Goal: Answer question/provide support: Share knowledge or assist other users

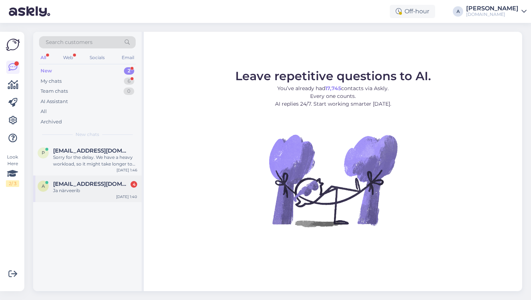
click at [96, 185] on span "[EMAIL_ADDRESS][DOMAIN_NAME]" at bounding box center [91, 183] width 77 height 7
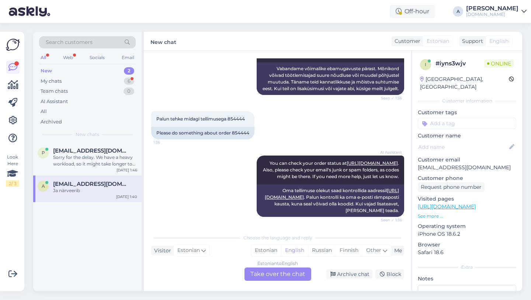
scroll to position [575, 0]
drag, startPoint x: 250, startPoint y: 140, endPoint x: 234, endPoint y: 139, distance: 16.6
click at [234, 139] on div "Please do something about order 854444" at bounding box center [202, 133] width 103 height 13
copy div "854444"
click at [100, 81] on div "My chats 6" at bounding box center [87, 81] width 97 height 10
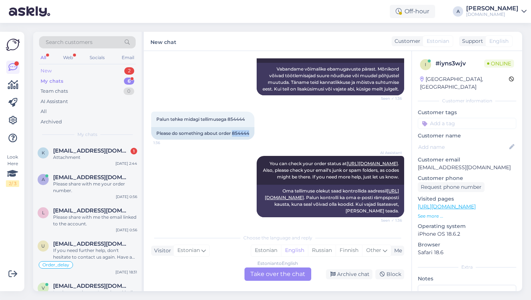
click at [88, 69] on div "New 2" at bounding box center [87, 71] width 97 height 10
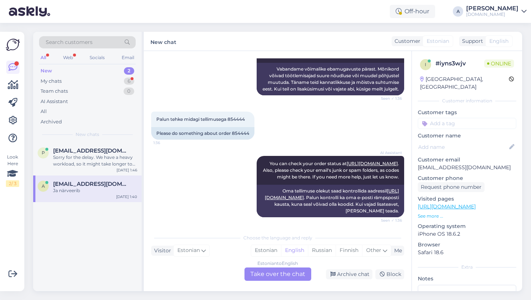
click at [102, 185] on span "[EMAIL_ADDRESS][DOMAIN_NAME]" at bounding box center [91, 183] width 77 height 7
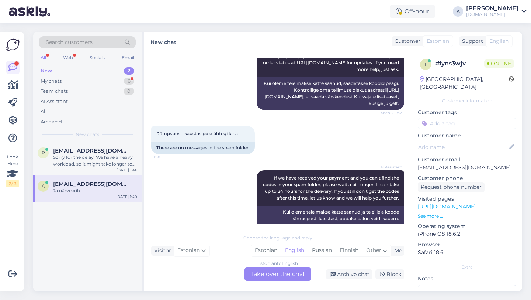
scroll to position [1030, 0]
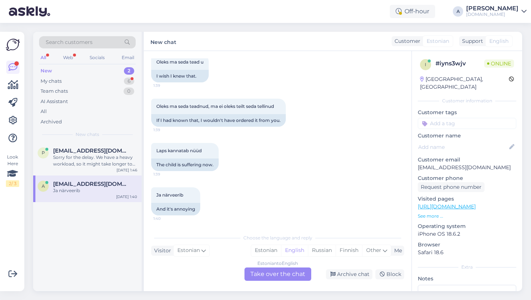
click at [260, 278] on div "Estonian to English Take over the chat" at bounding box center [278, 273] width 67 height 13
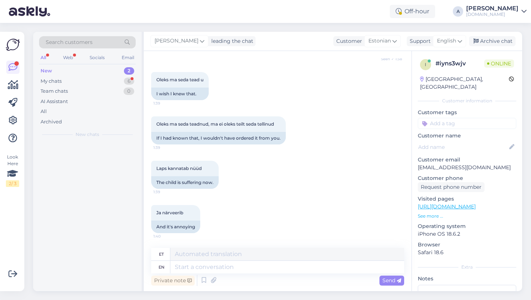
scroll to position [1013, 0]
click at [233, 266] on textarea at bounding box center [287, 266] width 234 height 13
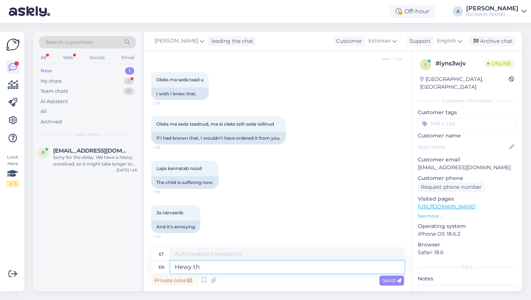
type textarea "Hewy t"
type textarea "Hewy"
type textarea "Hey the"
type textarea "Hei"
type textarea "Hey there!"
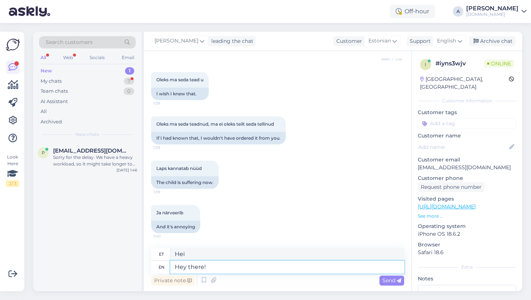
type textarea "Tere!"
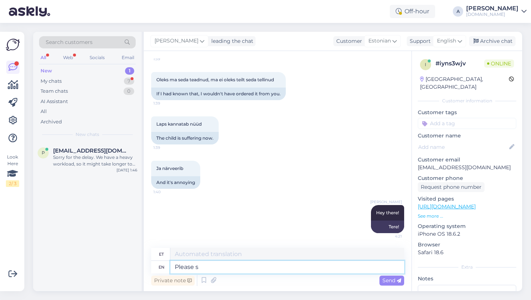
type textarea "Please sh"
type textarea "Palun"
type textarea "Please share with"
type textarea "Palun jagage"
type textarea "Please share with me pro"
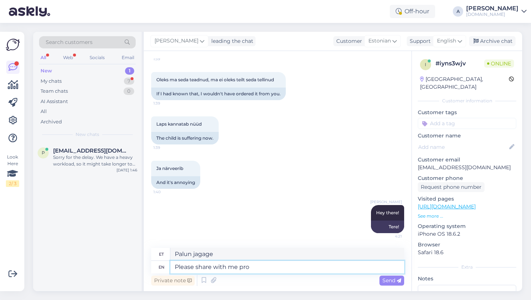
type textarea "Palun jaga minuga"
type textarea "Please share with me proof"
type textarea "Palun jaga minuga tõestust"
type textarea "Please share with me proof of payme"
type textarea "Palun jaga minuga tõendit"
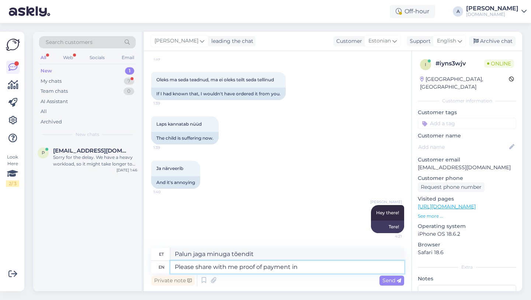
type textarea "Please share with me proof of payment in P"
type textarea "Palun jagage minuga maksetõendit"
type textarea "Please share with me proof of payment in PDF for"
type textarea "Palun jagage minuga maksetõendit PDF-vormingus"
type textarea "Please share with me proof of payment in PDF format."
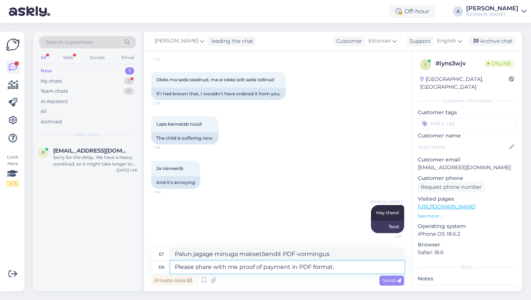
type textarea "Palun jagage minuga maksetõendit PDF-vormingus."
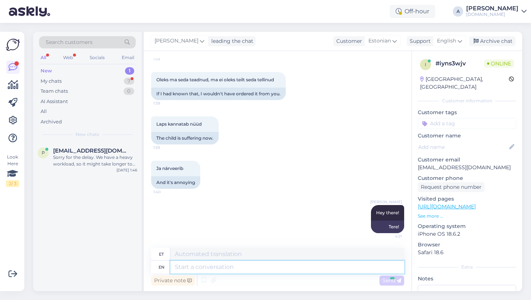
scroll to position [1101, 0]
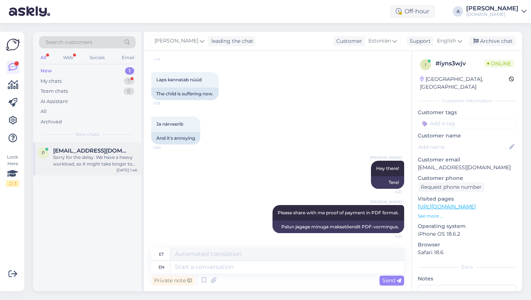
click at [68, 161] on div "Sorry for the delay. We have a heavy workload, so it might take longer to fulfi…" at bounding box center [95, 160] width 84 height 13
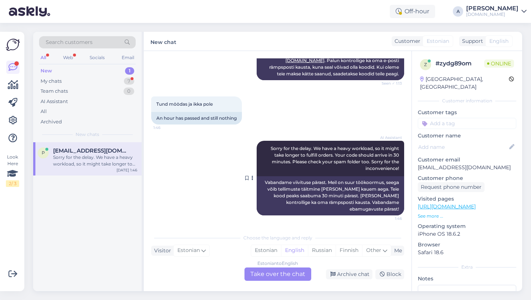
scroll to position [0, 0]
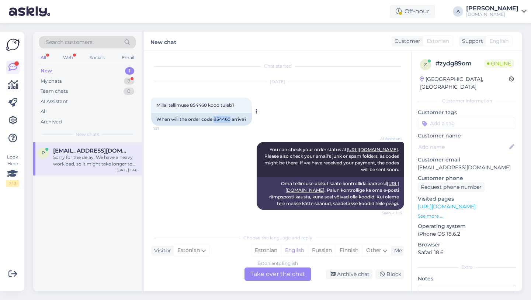
drag, startPoint x: 232, startPoint y: 119, endPoint x: 214, endPoint y: 120, distance: 17.7
click at [214, 120] on div "When will the order code 854460 arrive?" at bounding box center [201, 119] width 101 height 13
copy div "854460"
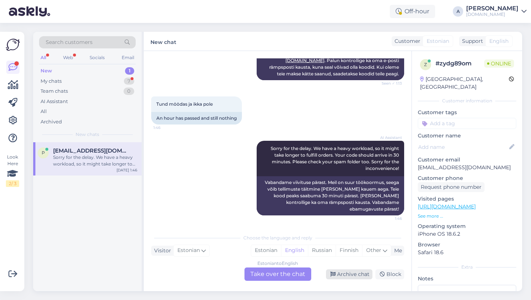
click at [351, 270] on div "Archive chat" at bounding box center [349, 274] width 46 height 10
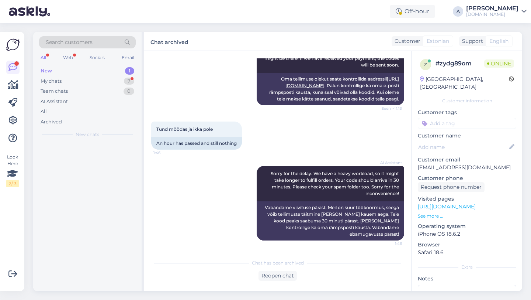
scroll to position [104, 0]
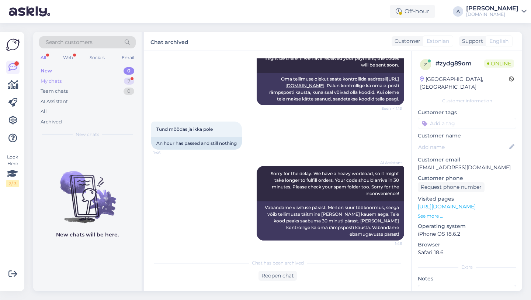
click at [124, 80] on div "7" at bounding box center [129, 80] width 10 height 7
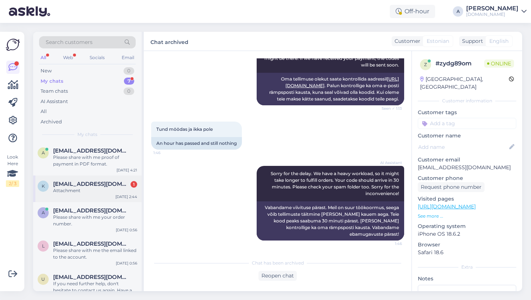
click at [81, 197] on div "k [EMAIL_ADDRESS][DOMAIN_NAME] 1 Attachment [DATE] 2:44" at bounding box center [87, 188] width 108 height 27
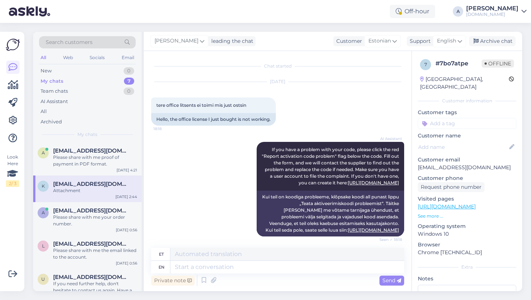
scroll to position [807, 0]
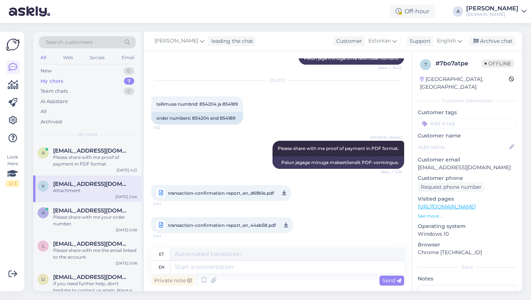
click at [232, 193] on span "transaction-confirmation-report_en_d69b1e.pdf" at bounding box center [221, 192] width 106 height 9
click at [228, 225] on span "transaction-confirmation-report_en_44ab58.pdf" at bounding box center [222, 224] width 108 height 9
click at [183, 266] on textarea at bounding box center [287, 266] width 234 height 13
type textarea "Thanks!"
type textarea "Aitäh!"
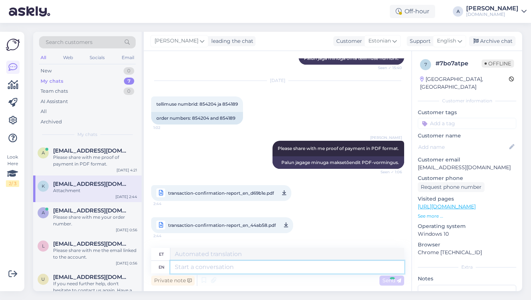
scroll to position [851, 0]
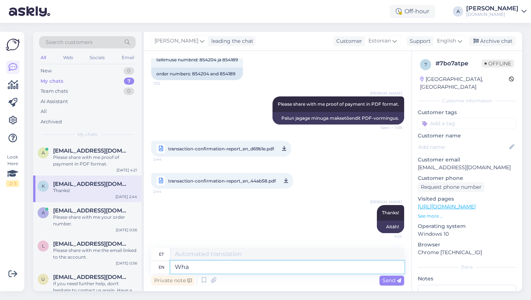
type textarea "Wha"
type textarea "Mida"
type textarea "What w"
type textarea "Mis"
type textarea "What was it"
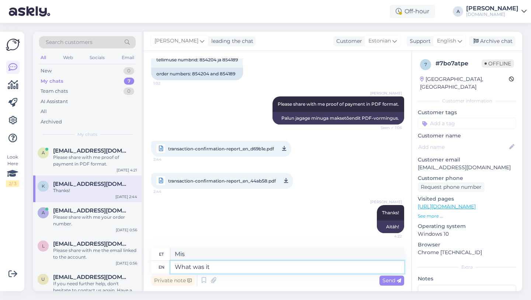
type textarea "Mis oli"
type textarea "What was it that"
type textarea "Mis see oli"
type textarea "What was it that you bo"
type textarea "Mis see oli, et sa"
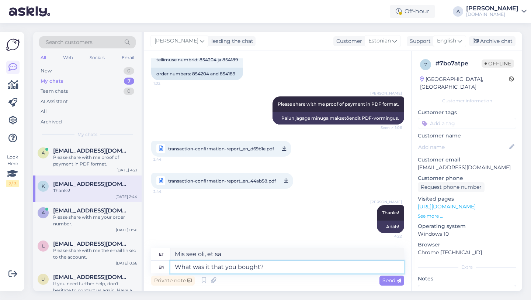
type textarea "What was it that you bought?"
type textarea "Mis see oli, mille sa ostsid?"
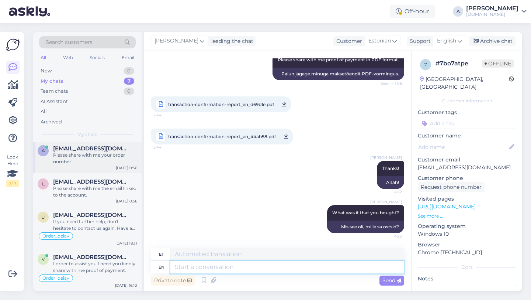
scroll to position [0, 0]
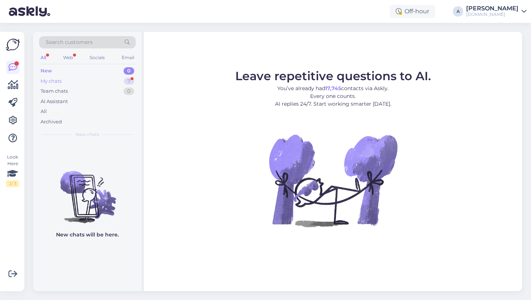
click at [111, 79] on div "My chats 7" at bounding box center [87, 81] width 97 height 10
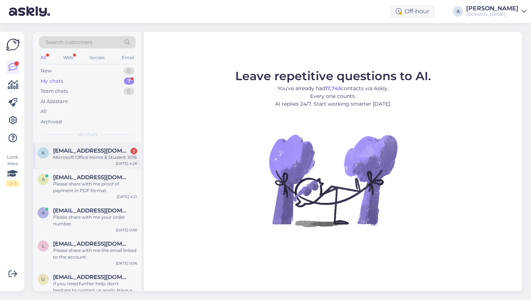
click at [103, 160] on div "Microsoft Office Home & Student 2016" at bounding box center [95, 157] width 84 height 7
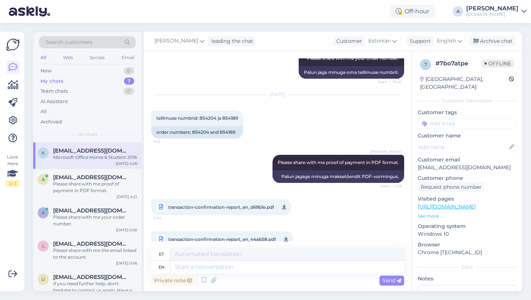
scroll to position [787, 0]
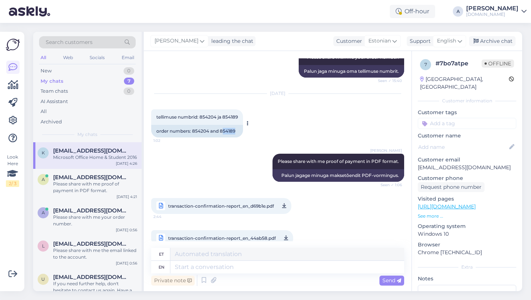
drag, startPoint x: 236, startPoint y: 137, endPoint x: 222, endPoint y: 138, distance: 14.4
click at [222, 137] on div "order numbers: 854204 and 854189" at bounding box center [197, 131] width 92 height 13
click at [231, 137] on div "order numbers: 854204 and 854189" at bounding box center [197, 131] width 92 height 13
drag, startPoint x: 240, startPoint y: 137, endPoint x: 220, endPoint y: 138, distance: 19.6
click at [220, 137] on div "order numbers: 854204 and 854189" at bounding box center [197, 131] width 92 height 13
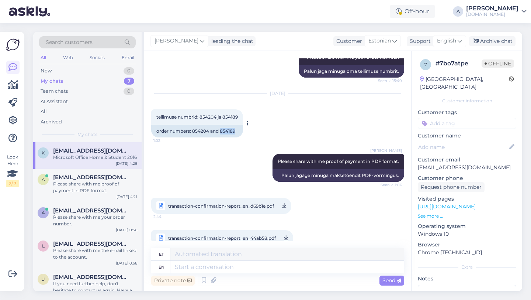
copy div "854189"
click at [213, 265] on textarea at bounding box center [287, 266] width 234 height 13
paste textarea "https://punktid.ee/file/854189/466024?t=064920c1"
type textarea "https://punktid.ee/file/854189/466024?t=064920c1"
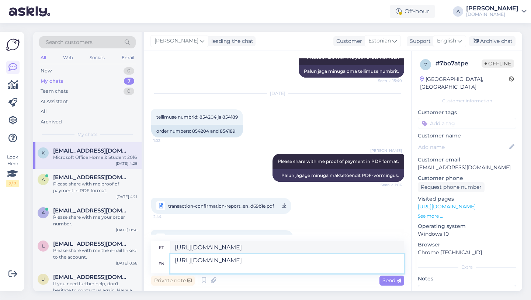
paste textarea "https://punktid.ee/file/854204/466027?t=034620b8"
type textarea "https://punktid.ee/file/854189/466024?t=064920c1 https://punktid.ee/file/854204…"
click at [395, 280] on span "Send" at bounding box center [392, 280] width 19 height 7
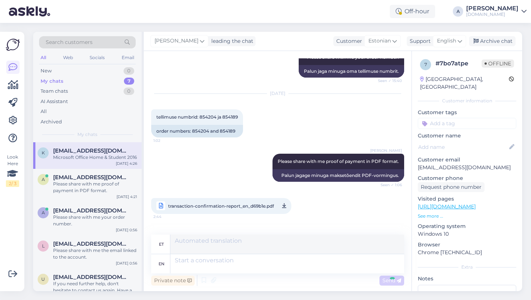
scroll to position [1041, 0]
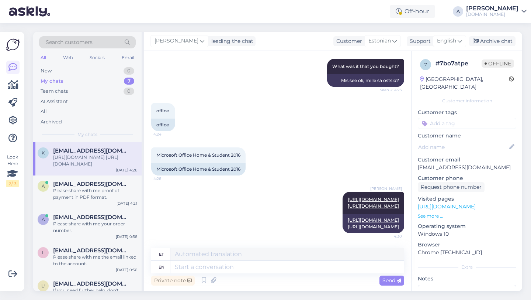
click at [437, 118] on input at bounding box center [467, 123] width 98 height 11
type input "cod"
click at [459, 141] on span "Code_not_received" at bounding box center [450, 143] width 43 height 4
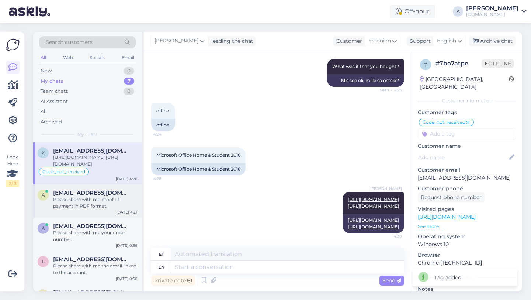
click at [77, 197] on div "Please share with me proof of payment in PDF format." at bounding box center [95, 202] width 84 height 13
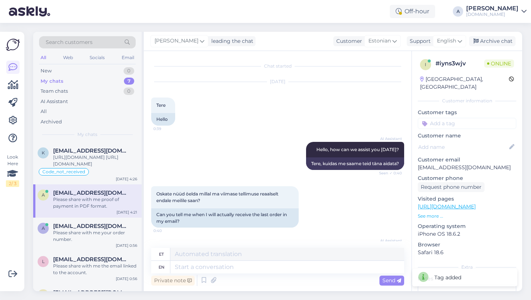
scroll to position [1101, 0]
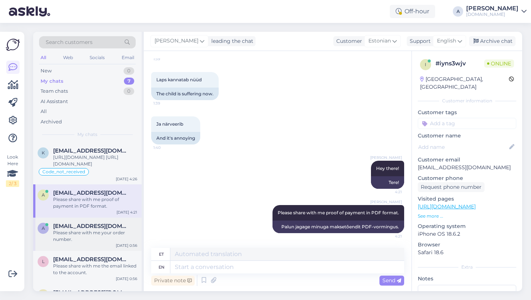
click at [100, 243] on div "a alar.kaljo@gmail.com Please share with me your order number. Oct 1 0:56" at bounding box center [87, 233] width 108 height 33
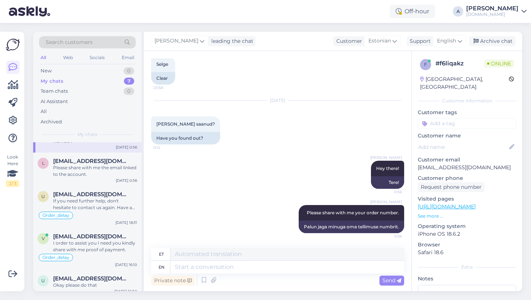
scroll to position [104, 0]
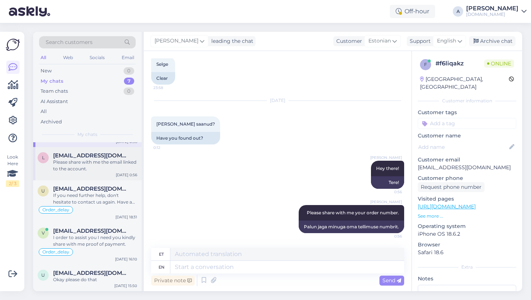
click at [99, 162] on div "Please share with me the email linked to the account." at bounding box center [95, 165] width 84 height 13
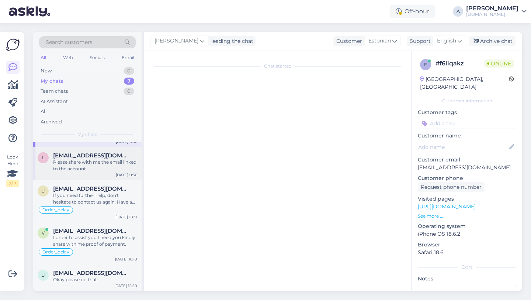
scroll to position [694, 0]
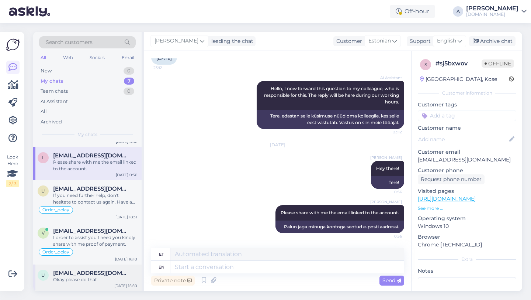
click at [78, 280] on div "Okay please do that" at bounding box center [95, 279] width 84 height 7
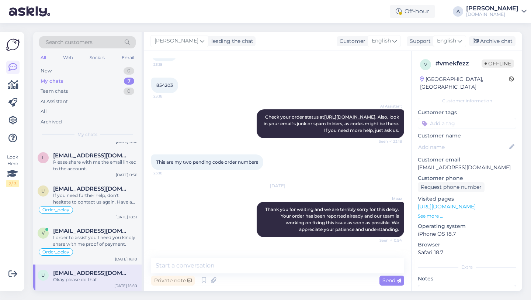
scroll to position [99, 0]
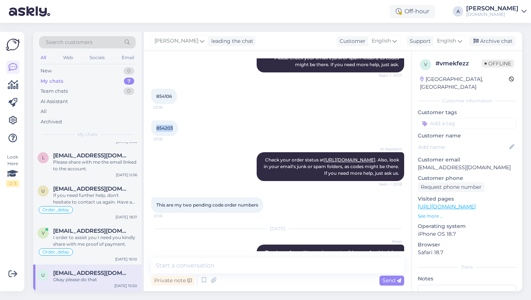
drag, startPoint x: 174, startPoint y: 134, endPoint x: 160, endPoint y: 134, distance: 14.8
click at [152, 134] on div "854203 23:18" at bounding box center [164, 127] width 27 height 15
copy span "854203"
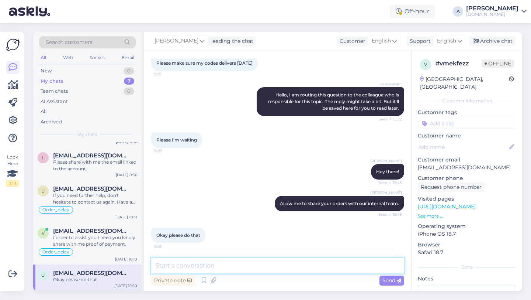
click at [180, 266] on textarea at bounding box center [277, 264] width 253 height 15
type textarea "Thanks for being so patient."
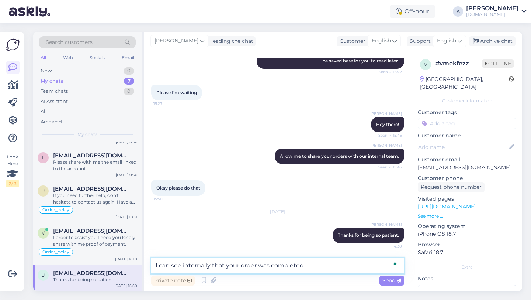
type textarea "I can see internally that your order was completed."
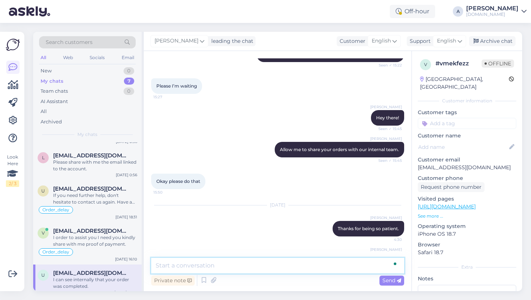
scroll to position [578, 0]
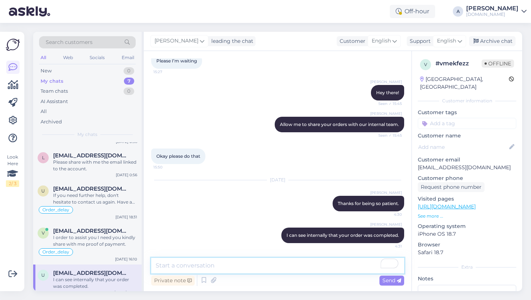
paste textarea "If you need further help, don't hesitate to contact us again. Have a great day!"
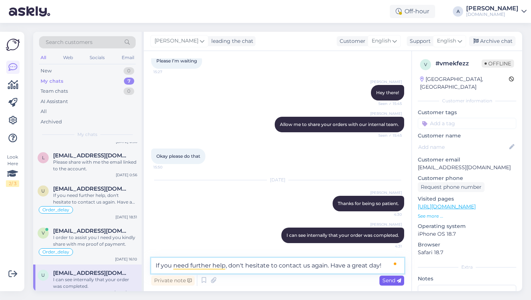
type textarea "If you need further help, don't hesitate to contact us again. Have a great day!"
click at [397, 281] on icon at bounding box center [399, 280] width 4 height 4
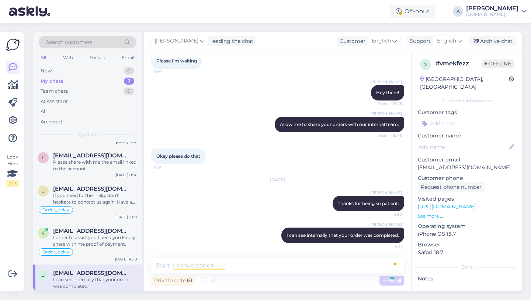
scroll to position [617, 0]
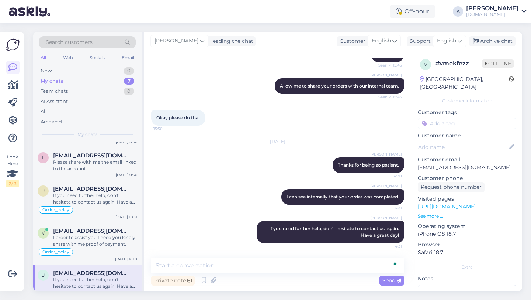
click at [461, 118] on input at bounding box center [467, 123] width 98 height 11
type input "orde"
click at [474, 141] on span "Order_delay" at bounding box center [467, 143] width 27 height 4
